Goal: Information Seeking & Learning: Compare options

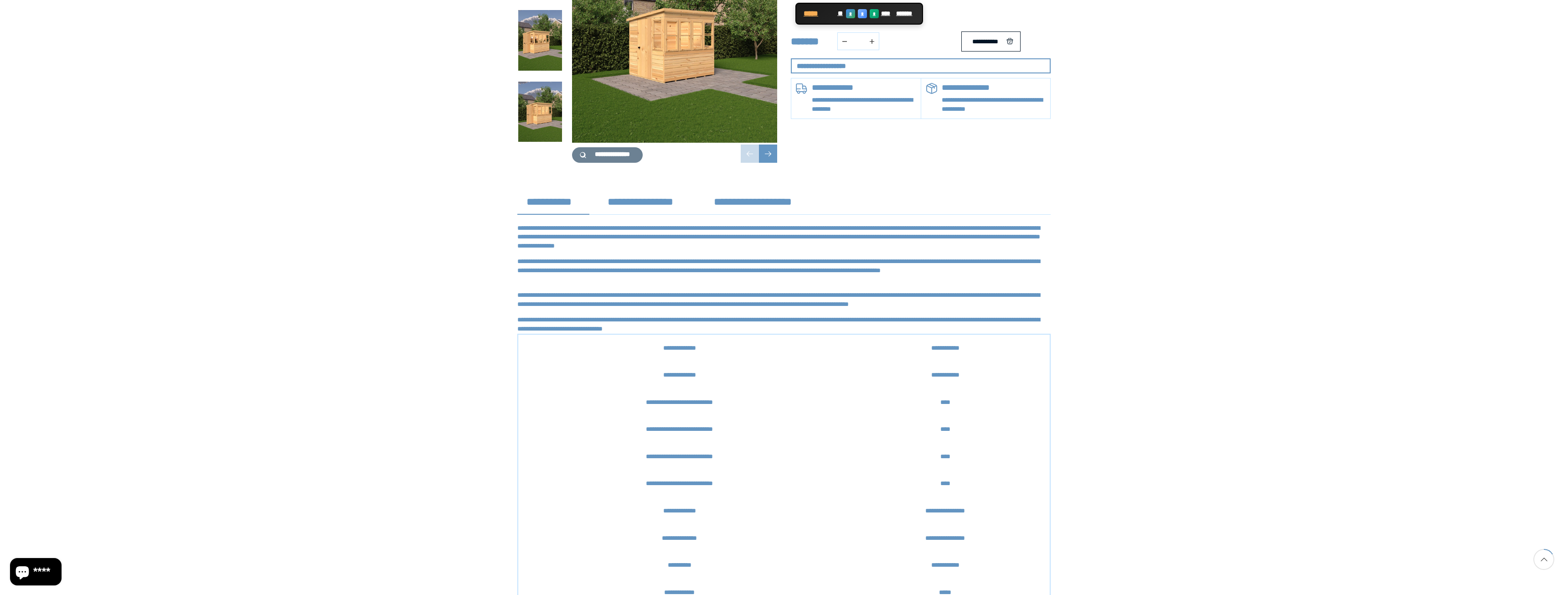
scroll to position [319, 0]
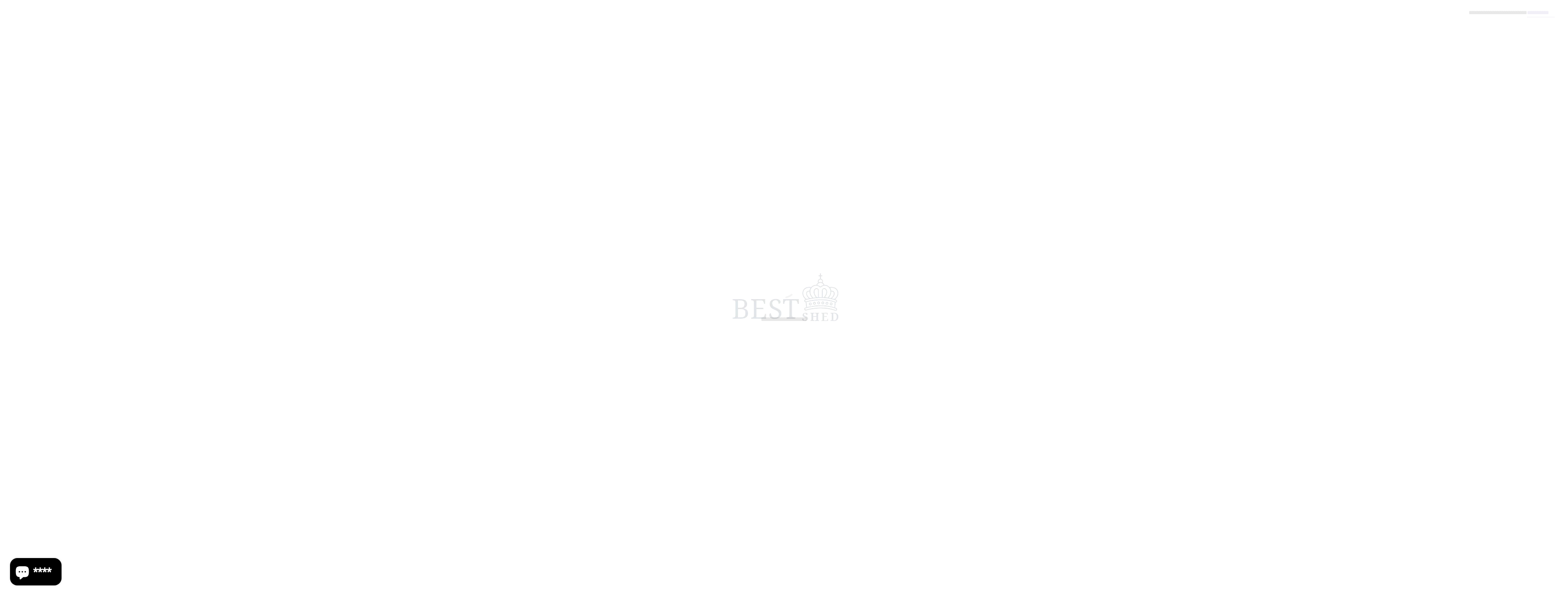
scroll to position [319, 0]
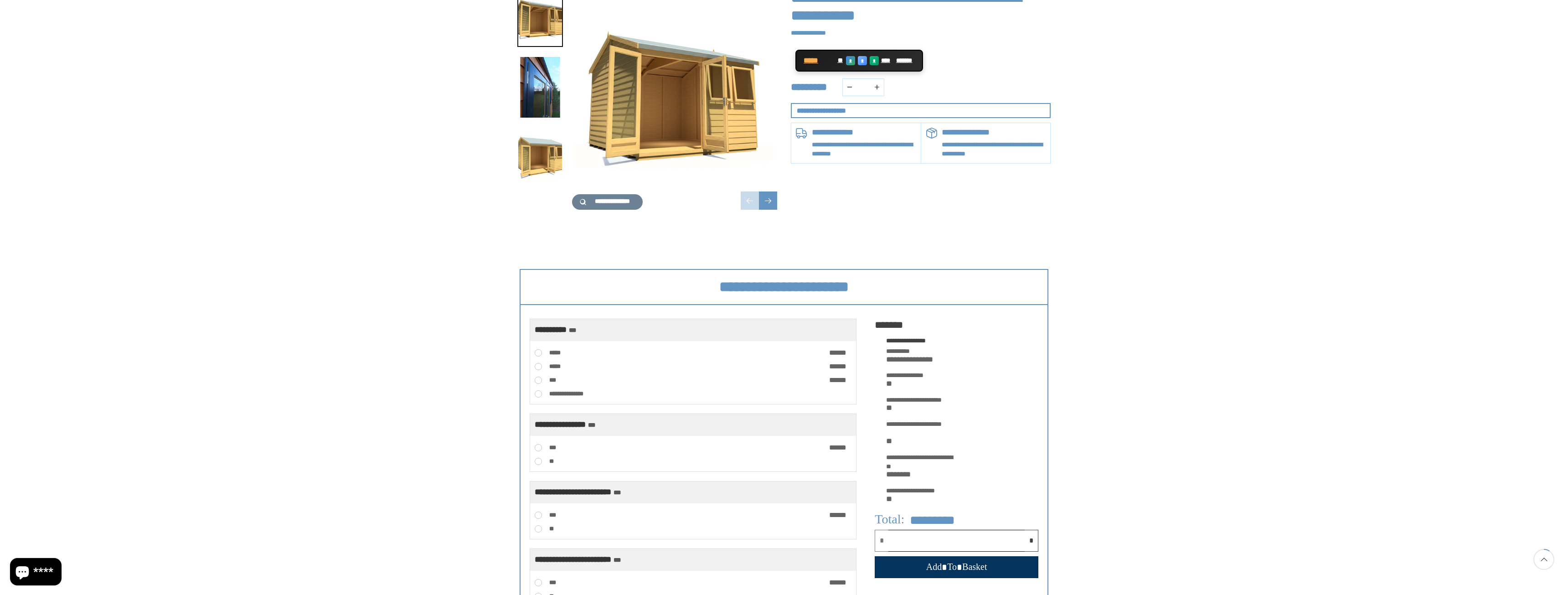
scroll to position [137, 0]
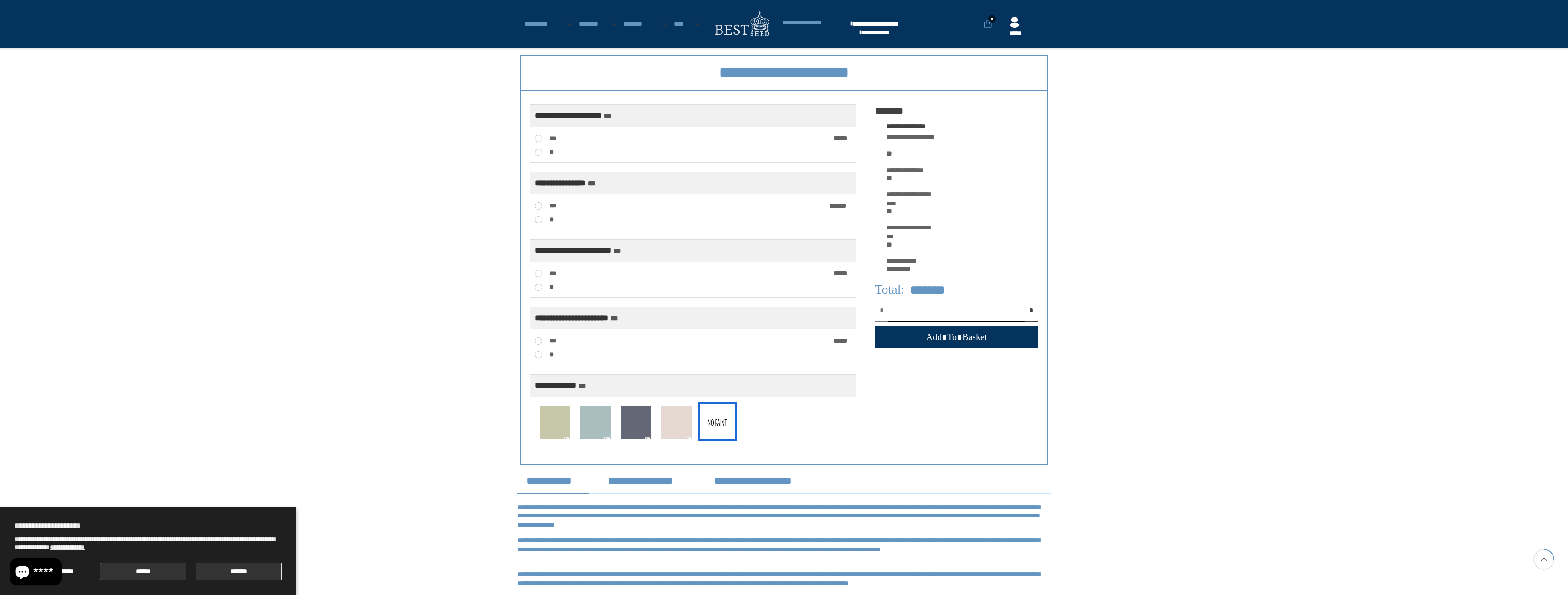
scroll to position [365, 0]
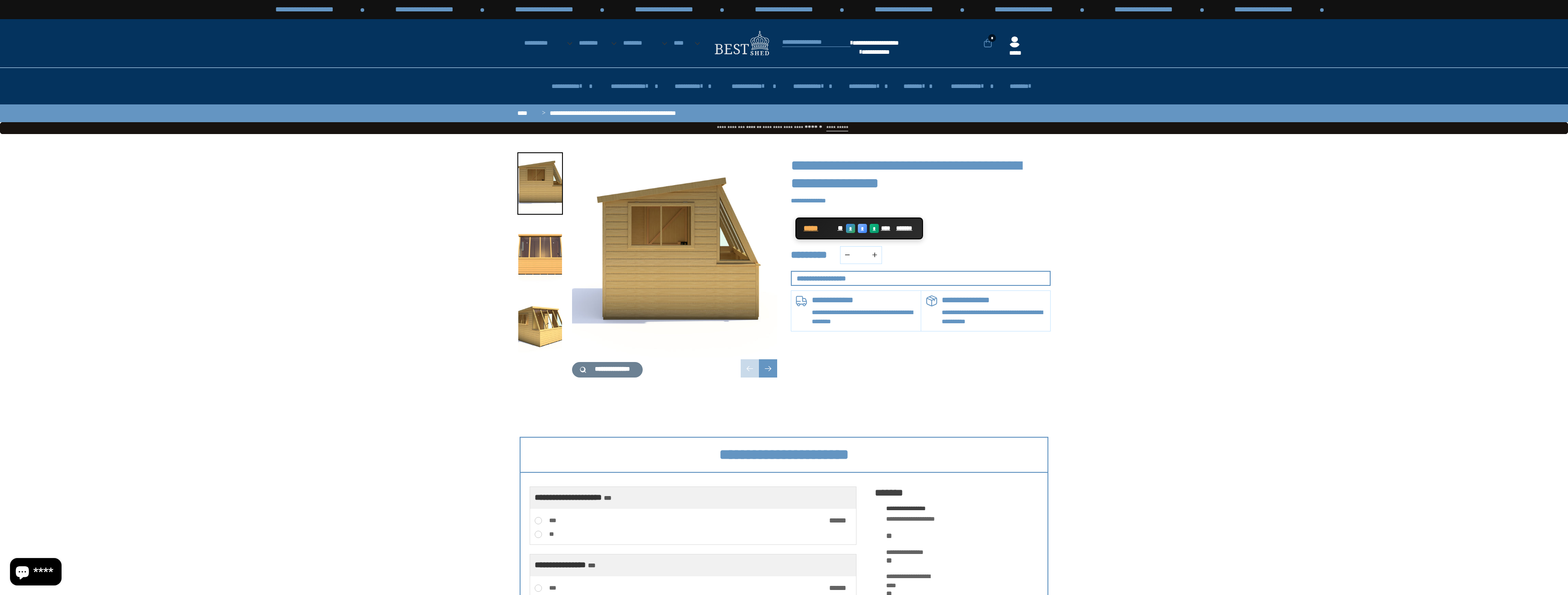
click at [405, 410] on div "**********" at bounding box center [784, 271] width 1568 height 275
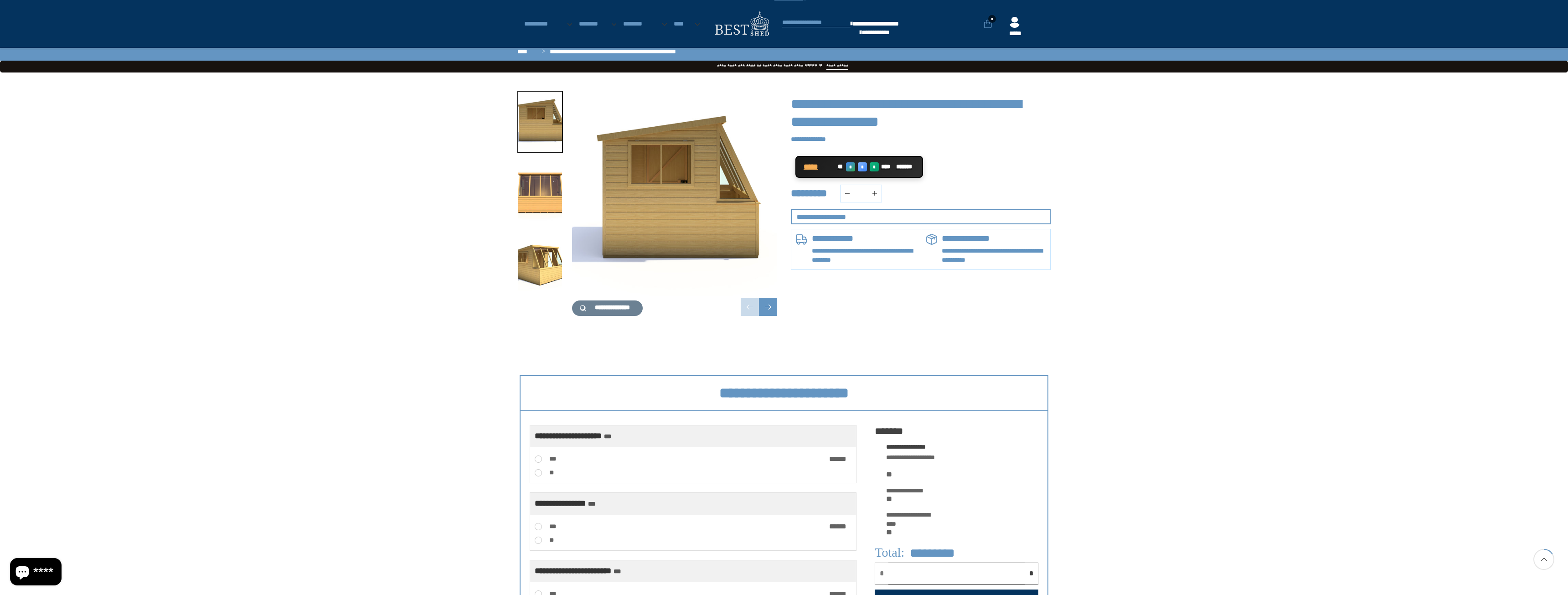
scroll to position [411, 0]
